Goal: Use online tool/utility: Use online tool/utility

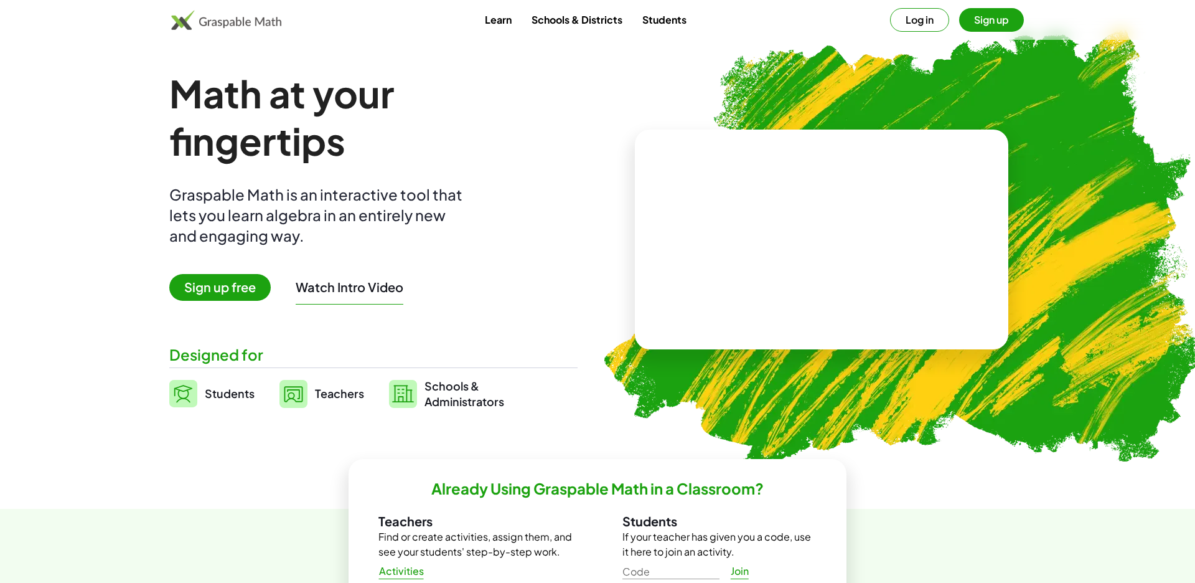
click at [921, 22] on button "Log in" at bounding box center [919, 20] width 59 height 24
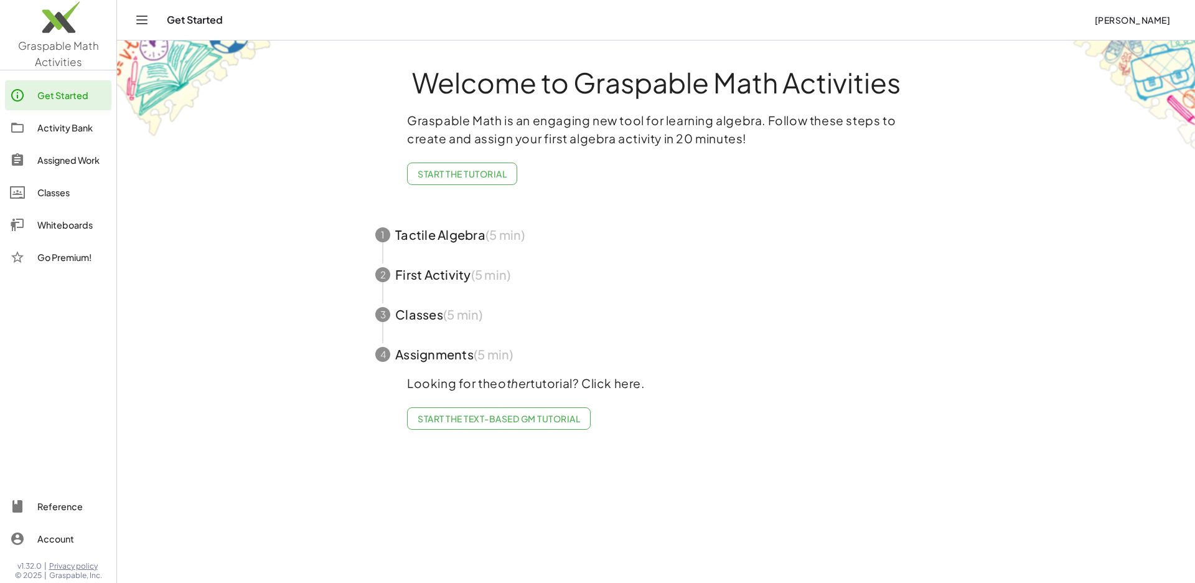
click at [63, 230] on div "Whiteboards" at bounding box center [71, 224] width 69 height 15
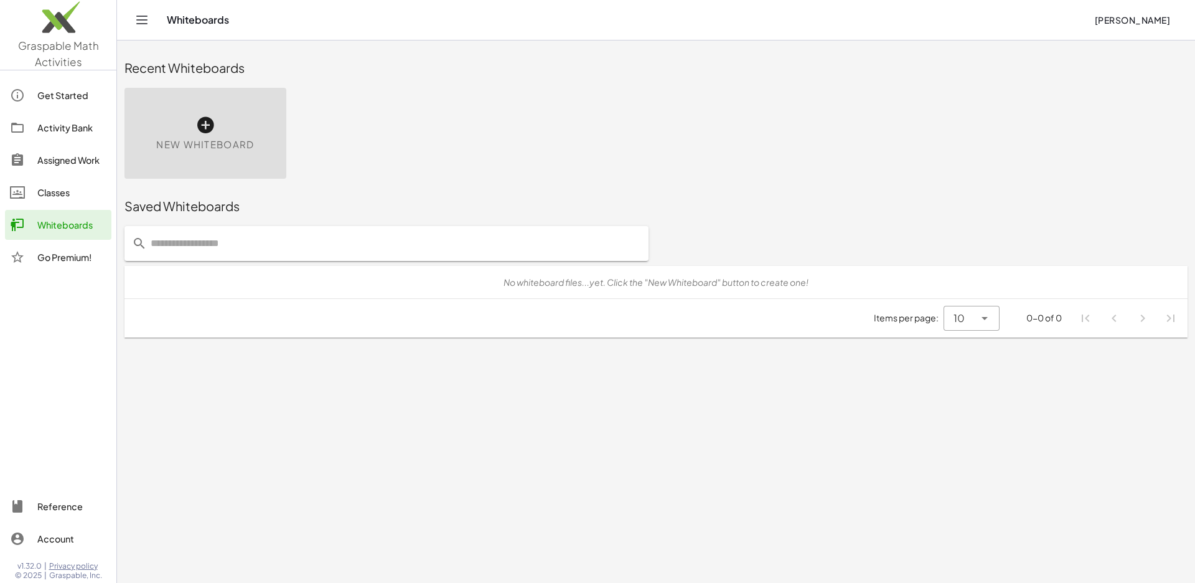
click at [205, 128] on icon at bounding box center [205, 125] width 20 height 20
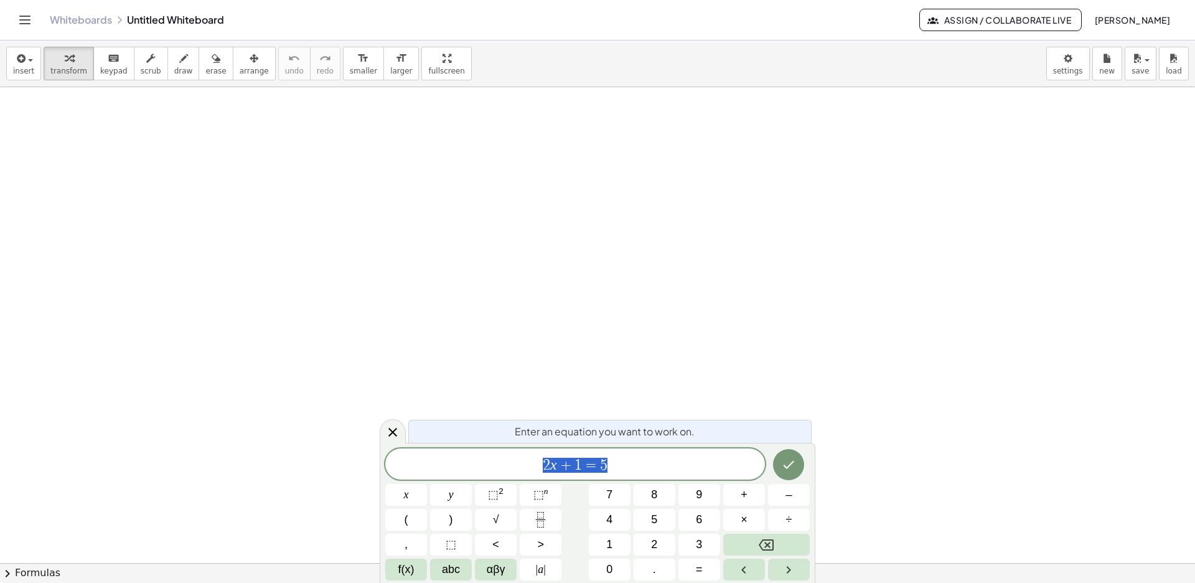
click at [768, 540] on icon "Backspace" at bounding box center [766, 544] width 15 height 15
click at [763, 541] on icon "Backspace" at bounding box center [766, 544] width 15 height 15
click at [764, 540] on icon "Backspace" at bounding box center [766, 544] width 15 height 11
click at [763, 541] on icon "Backspace" at bounding box center [766, 544] width 15 height 15
click at [449, 569] on span "abc" at bounding box center [451, 569] width 18 height 17
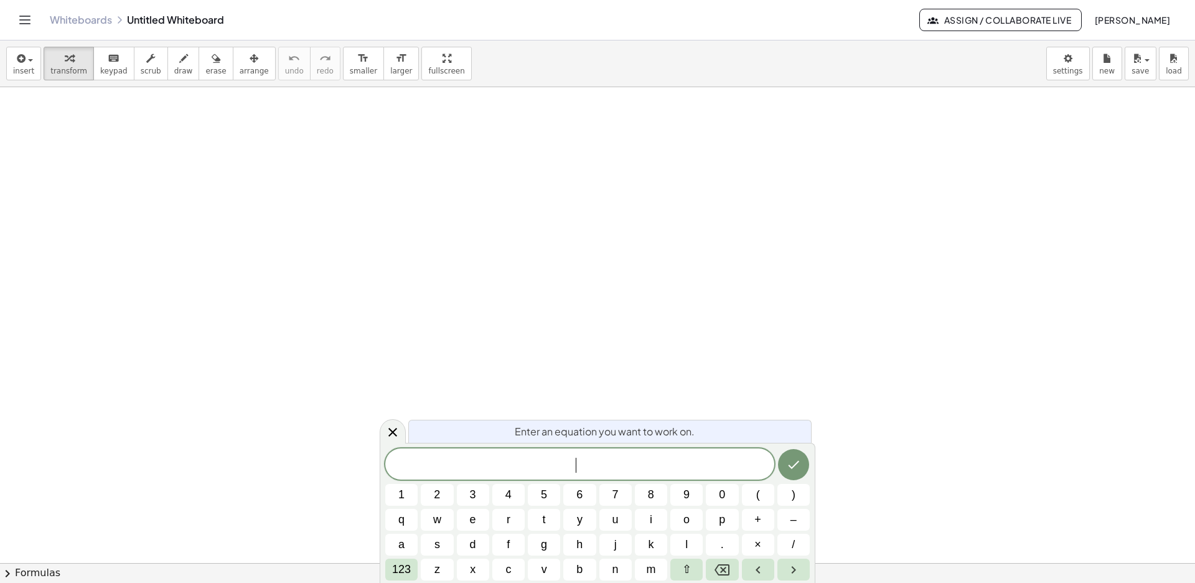
click at [510, 518] on span "r" at bounding box center [509, 519] width 4 height 17
click at [538, 522] on button "t" at bounding box center [544, 519] width 32 height 22
click at [407, 565] on span "123" at bounding box center [401, 569] width 19 height 17
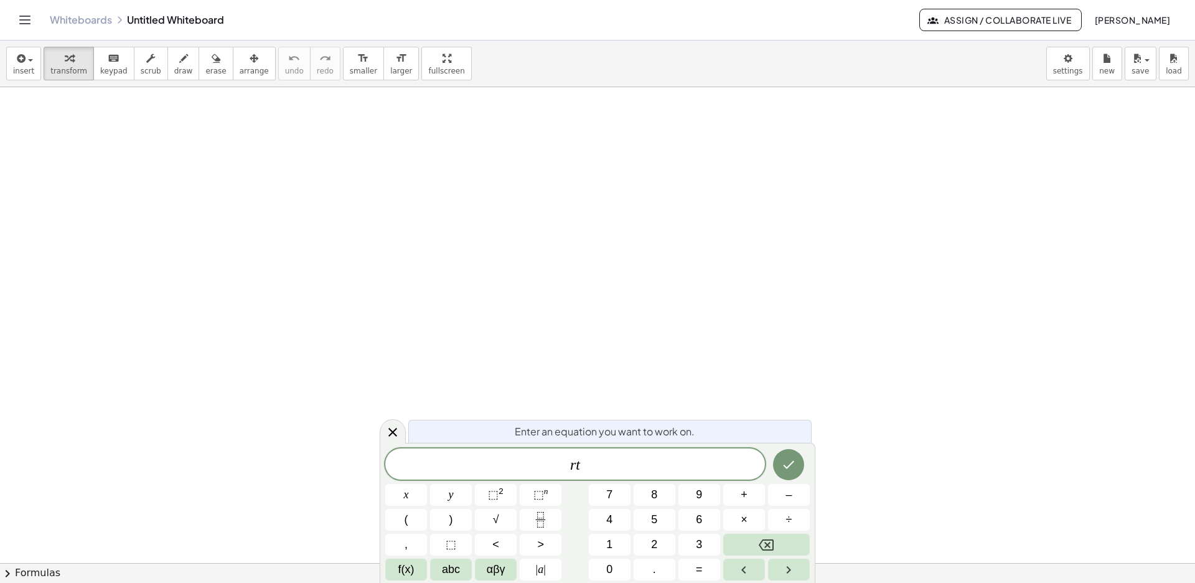
click at [703, 566] on button "=" at bounding box center [699, 569] width 42 height 22
click at [446, 565] on span "abc" at bounding box center [451, 569] width 18 height 17
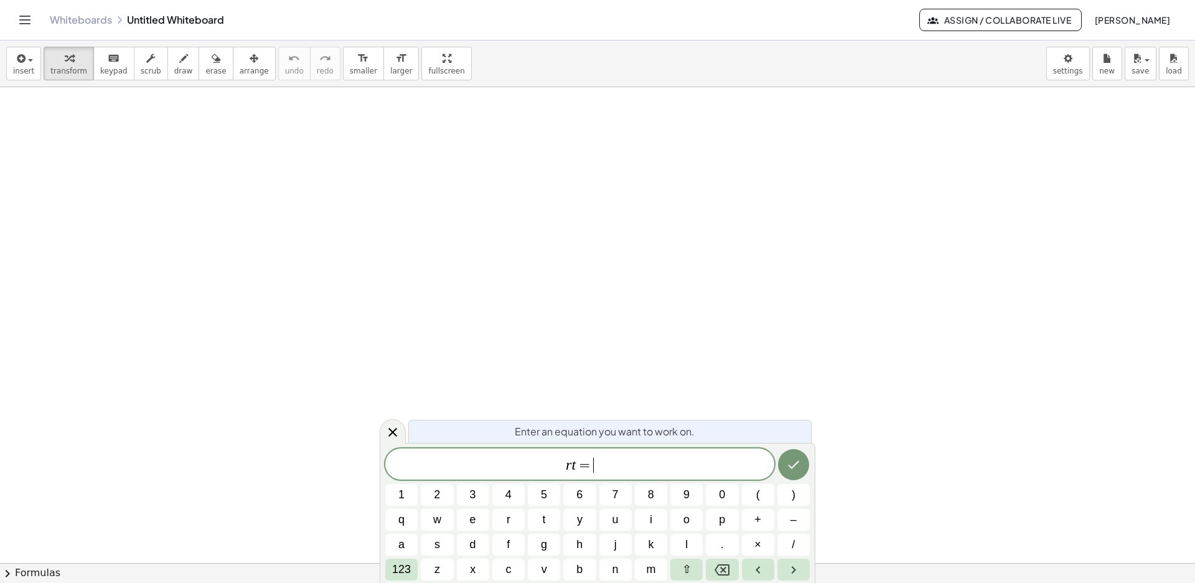
click at [471, 540] on span "d" at bounding box center [473, 544] width 6 height 17
click at [794, 461] on icon "Done" at bounding box center [793, 464] width 15 height 15
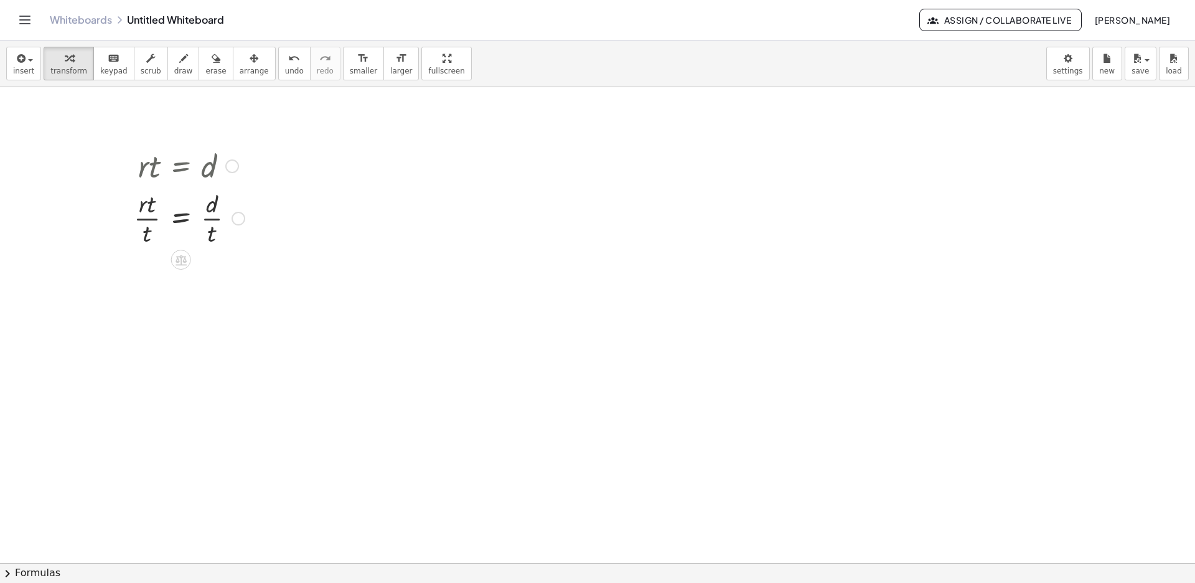
click at [182, 262] on icon at bounding box center [180, 259] width 13 height 13
click at [207, 262] on span "÷" at bounding box center [205, 260] width 7 height 18
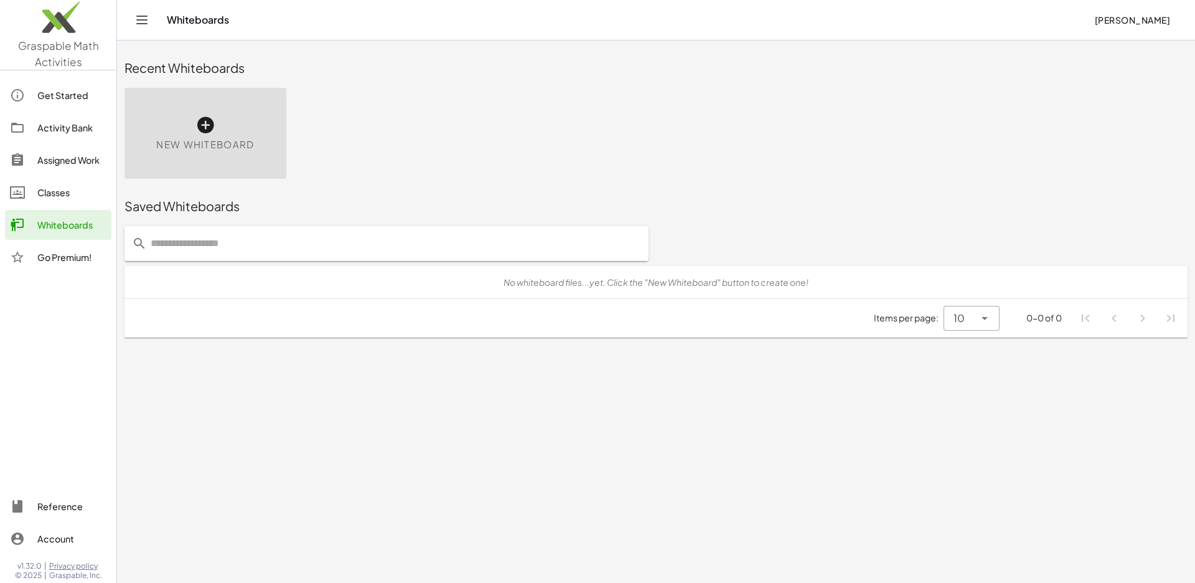
click at [208, 133] on icon at bounding box center [205, 125] width 20 height 20
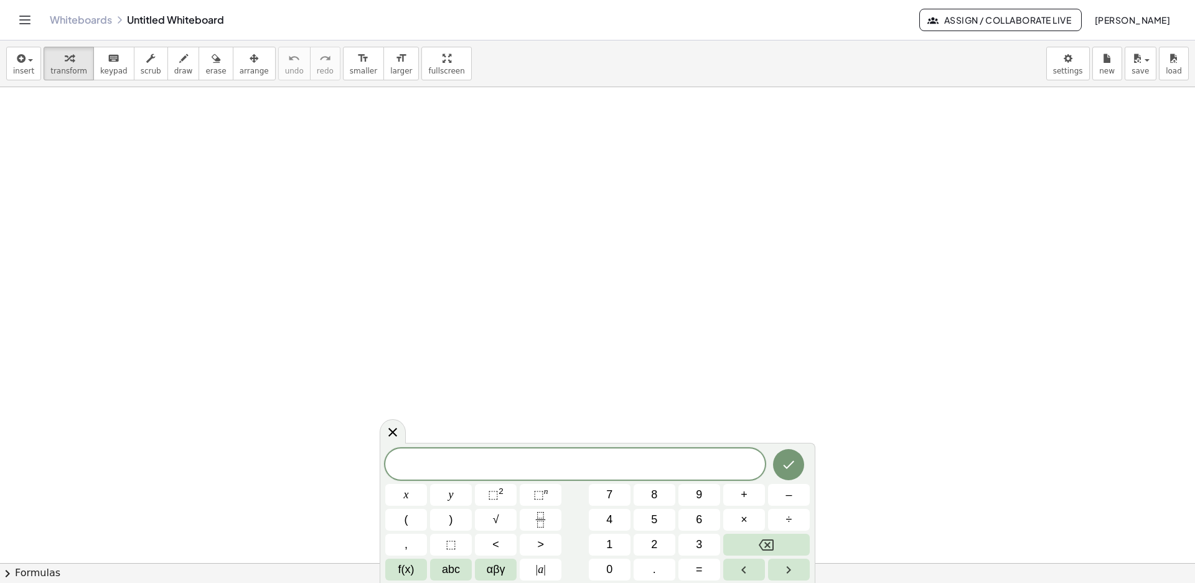
click at [451, 567] on span "abc" at bounding box center [451, 569] width 18 height 17
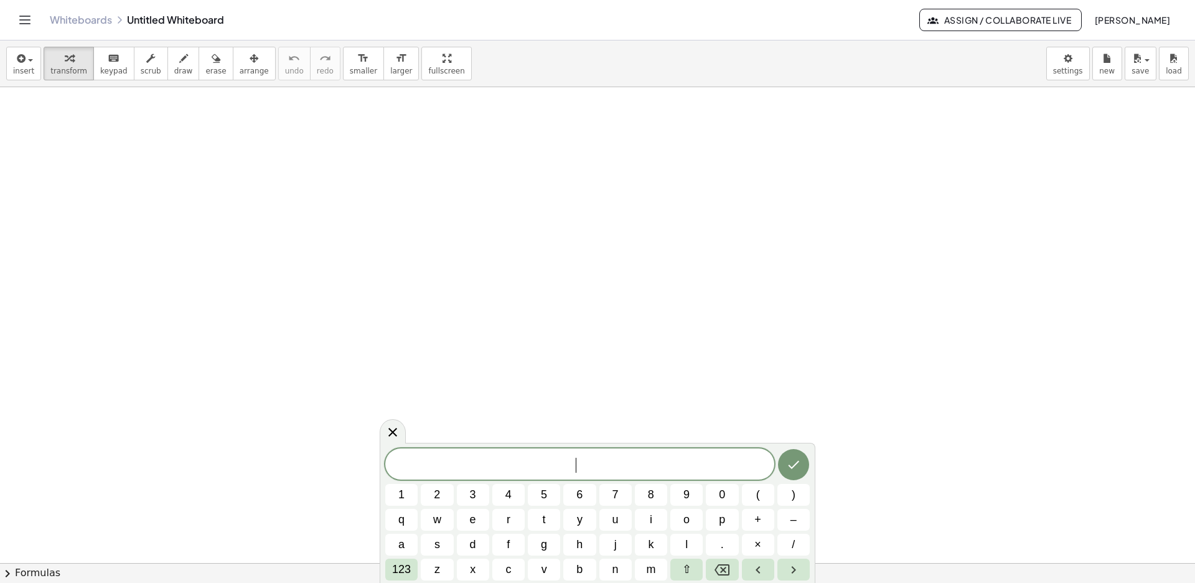
click at [401, 543] on span "a" at bounding box center [401, 544] width 6 height 17
click at [406, 566] on span "123" at bounding box center [401, 569] width 19 height 17
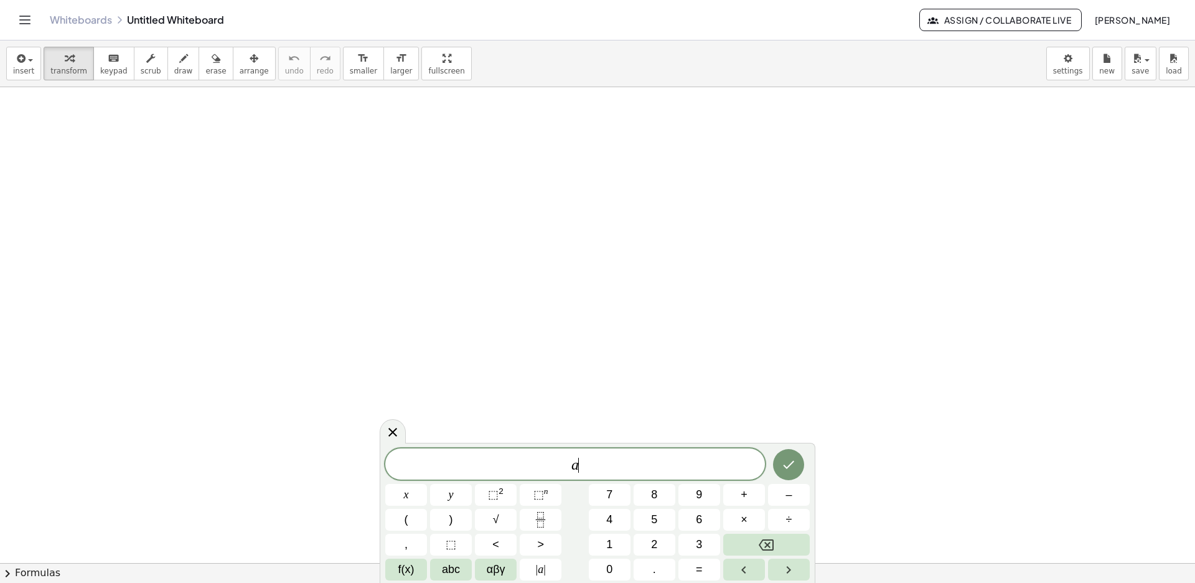
click at [705, 566] on button "=" at bounding box center [699, 569] width 42 height 22
click at [456, 569] on span "abc" at bounding box center [451, 569] width 18 height 17
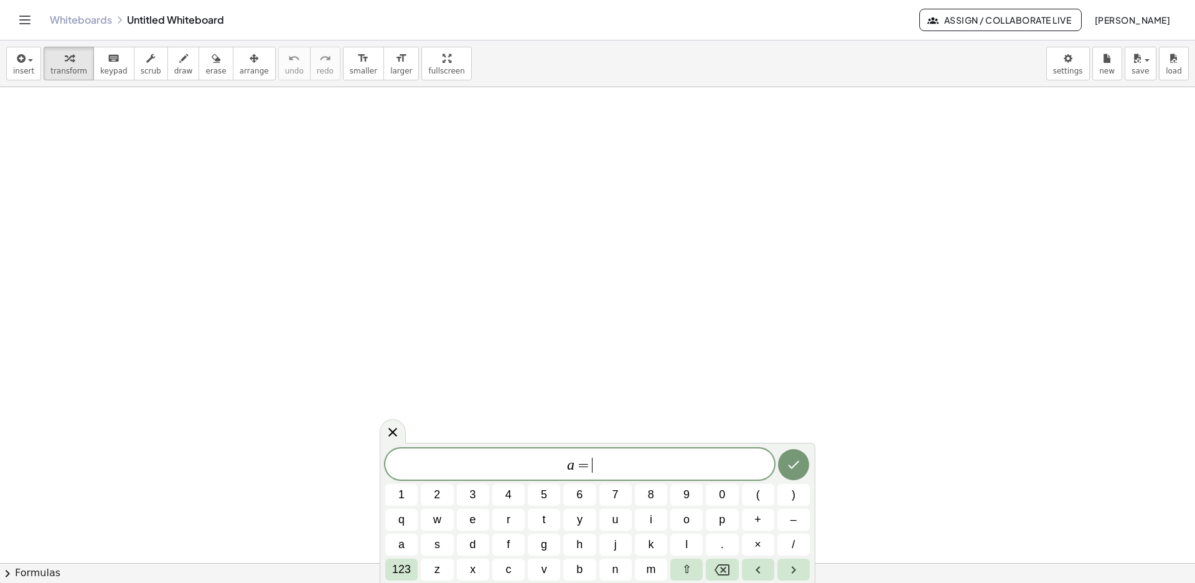
click at [440, 495] on span "2" at bounding box center [437, 494] width 6 height 17
click at [686, 543] on span "l" at bounding box center [686, 544] width 2 height 17
click at [756, 522] on span "+" at bounding box center [757, 519] width 7 height 17
click at [439, 492] on span "2" at bounding box center [437, 494] width 6 height 17
click at [439, 514] on span "w" at bounding box center [437, 519] width 8 height 17
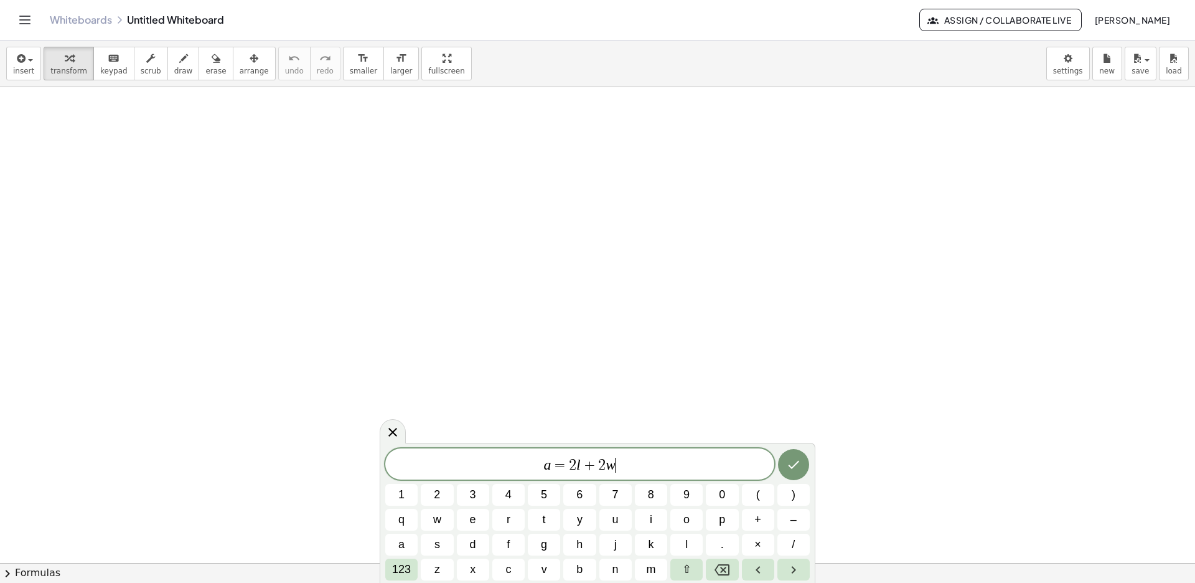
click at [796, 464] on icon "Done" at bounding box center [793, 465] width 11 height 8
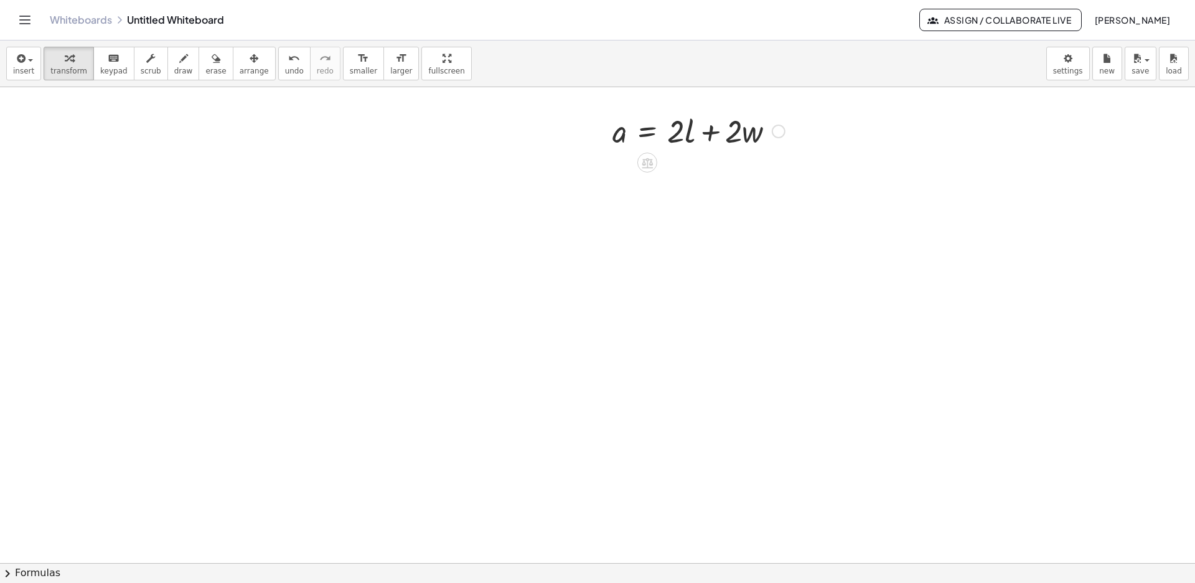
scroll to position [441, 0]
